Goal: Navigation & Orientation: Find specific page/section

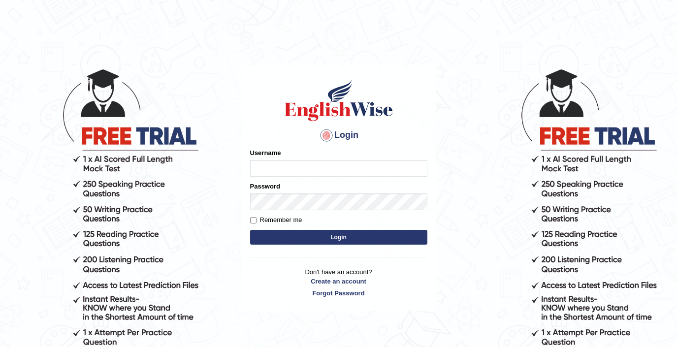
type input "kawalpreet_kaur"
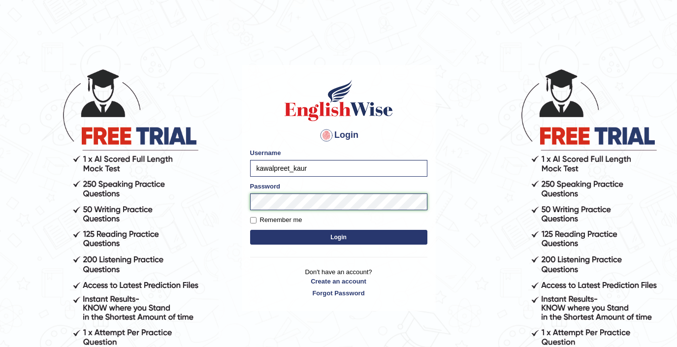
click at [232, 207] on body "Login Please fix the following errors: Username kawalpreet_kaur Password Rememb…" at bounding box center [338, 207] width 677 height 347
click at [245, 202] on div "Login Please fix the following errors: Username kawalpreet_kaur Password Rememb…" at bounding box center [339, 188] width 194 height 247
click at [250, 230] on button "Login" at bounding box center [338, 237] width 177 height 15
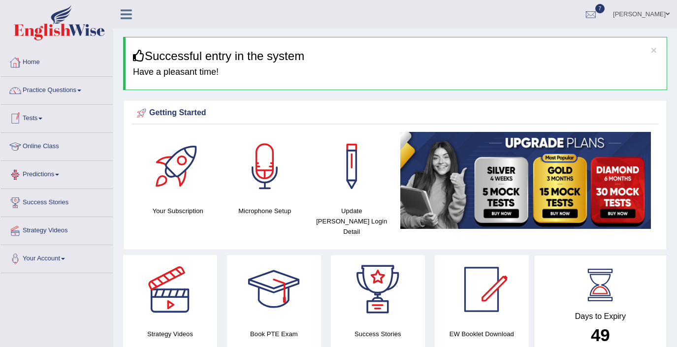
click at [134, 6] on link at bounding box center [126, 13] width 26 height 15
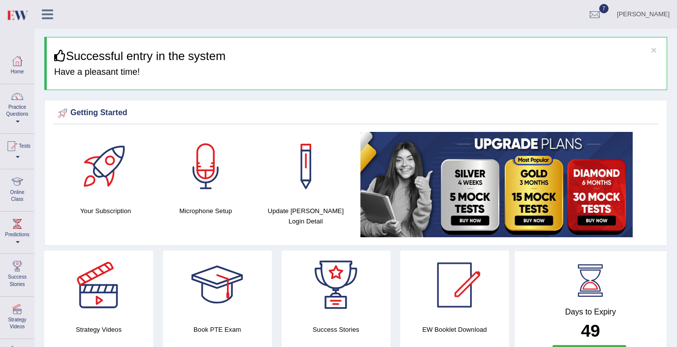
click at [50, 17] on icon at bounding box center [47, 14] width 11 height 13
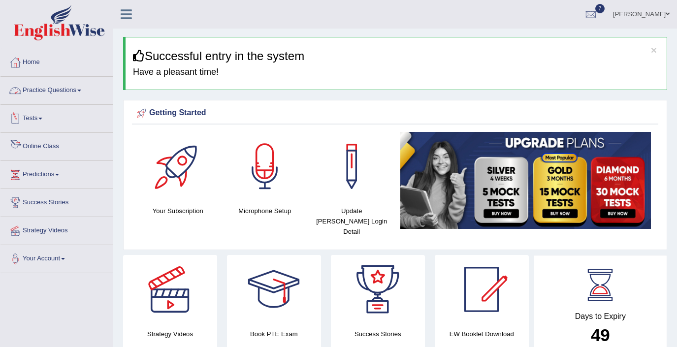
click at [36, 140] on link "Online Class" at bounding box center [56, 145] width 112 height 25
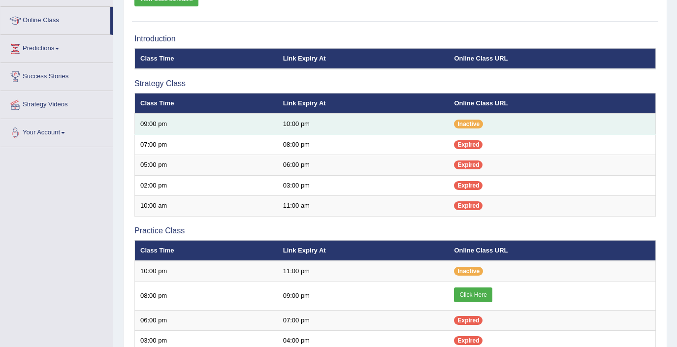
scroll to position [134, 0]
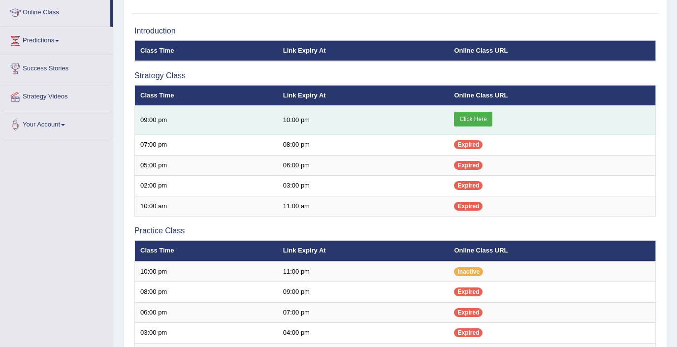
click at [485, 120] on link "Click Here" at bounding box center [473, 119] width 38 height 15
